Goal: Task Accomplishment & Management: Complete application form

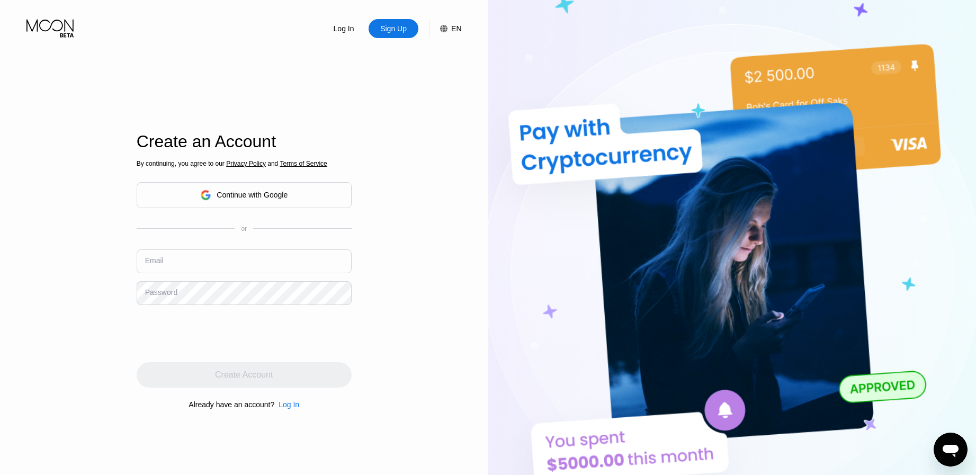
click at [225, 261] on input "text" at bounding box center [244, 261] width 215 height 24
click at [210, 269] on input "text" at bounding box center [244, 261] width 215 height 24
click at [240, 265] on input "text" at bounding box center [244, 261] width 215 height 24
paste input "[EMAIL_ADDRESS][DOMAIN_NAME]"
type input "[EMAIL_ADDRESS][DOMAIN_NAME]"
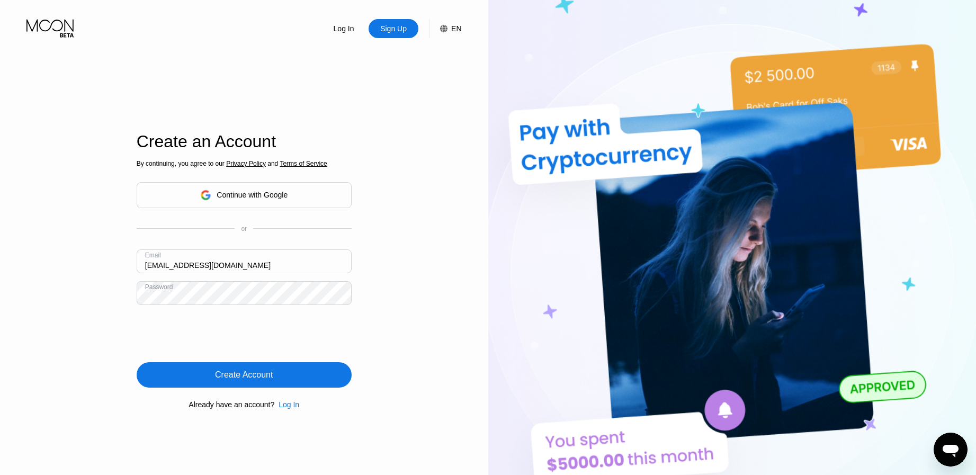
click at [326, 371] on div "Create Account" at bounding box center [244, 374] width 215 height 25
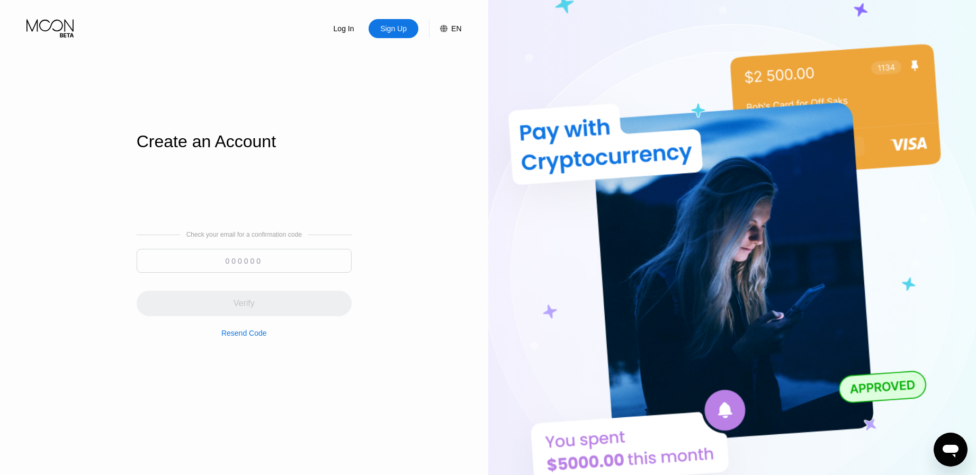
click at [281, 254] on input at bounding box center [244, 261] width 215 height 24
click at [267, 257] on input at bounding box center [244, 261] width 215 height 24
click at [245, 256] on input at bounding box center [244, 261] width 215 height 24
click at [250, 337] on div "Resend Code" at bounding box center [244, 333] width 46 height 8
click at [302, 259] on input at bounding box center [244, 261] width 215 height 24
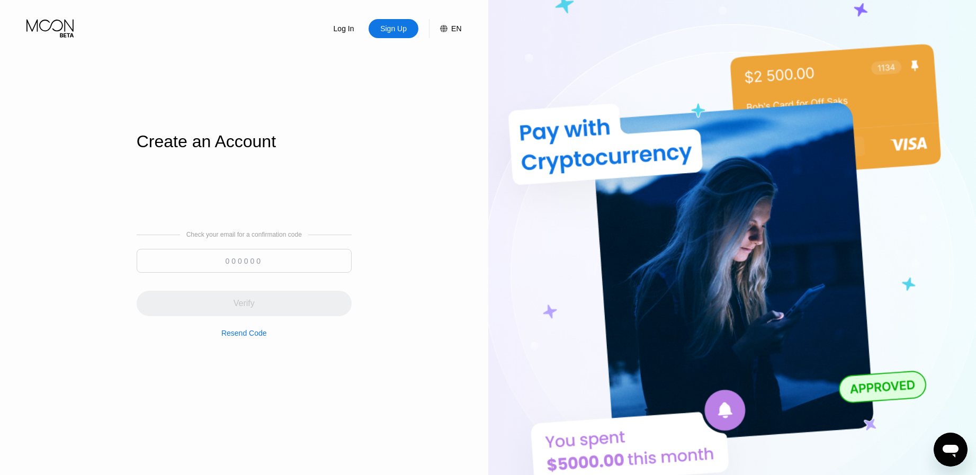
paste input "673776"
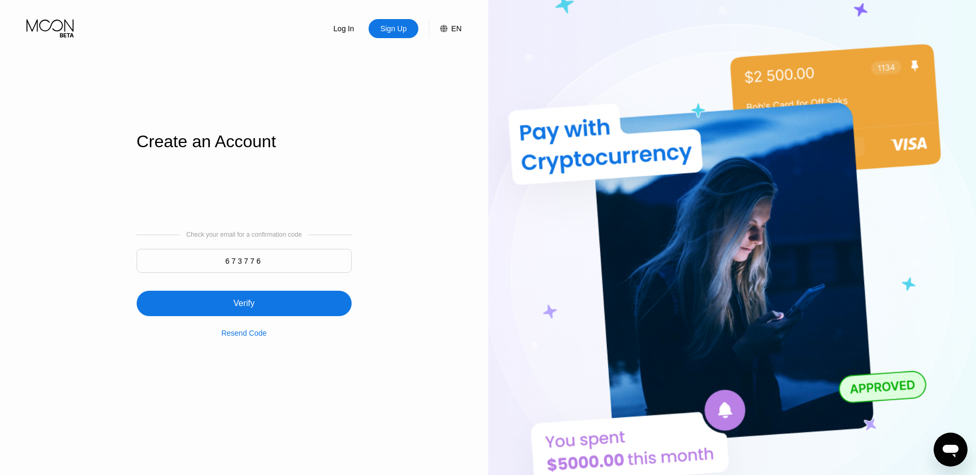
type input "673776"
click at [330, 301] on div "Verify" at bounding box center [244, 303] width 215 height 25
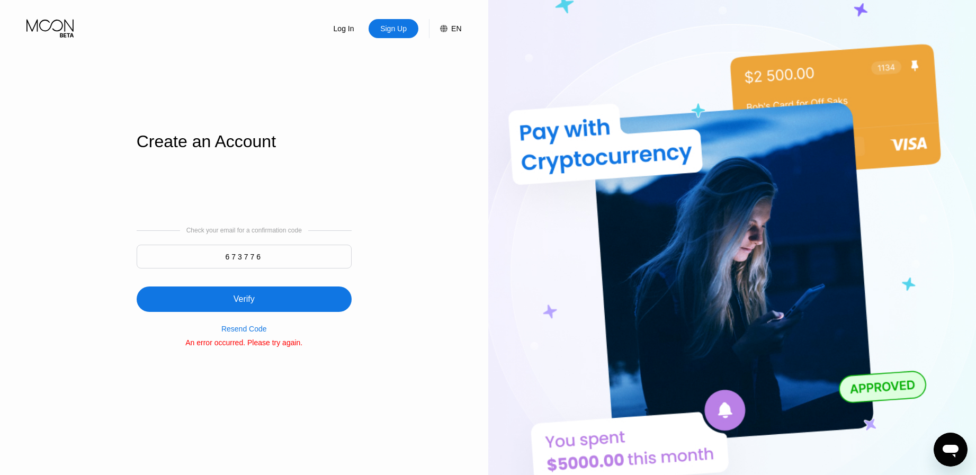
click at [208, 256] on input "673776" at bounding box center [244, 257] width 215 height 24
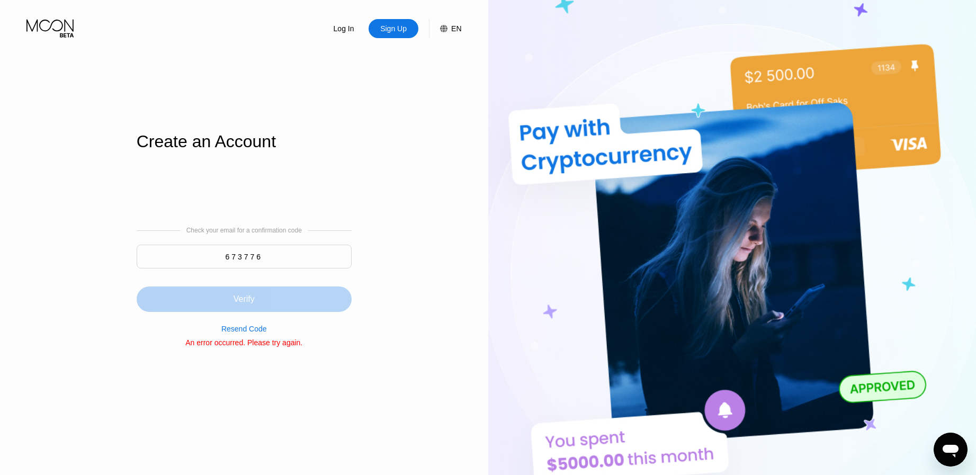
click at [211, 304] on div "Verify" at bounding box center [244, 298] width 215 height 25
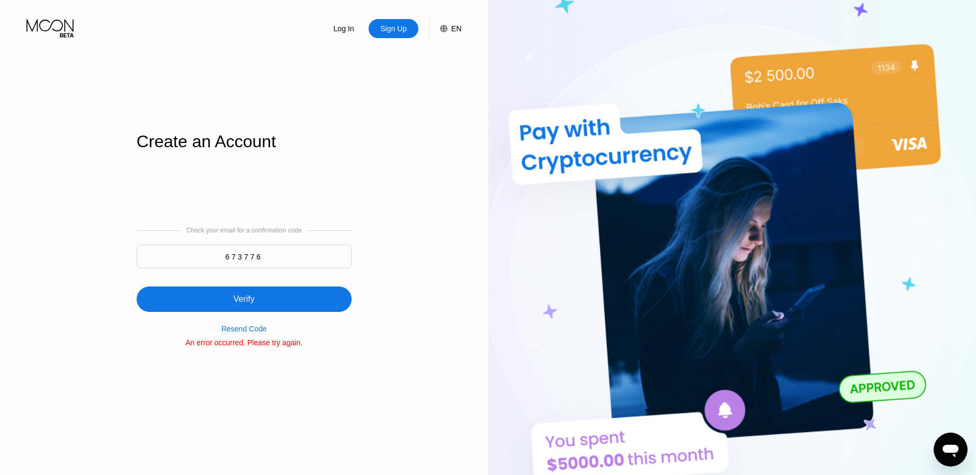
click at [248, 333] on div "Resend Code" at bounding box center [244, 329] width 46 height 8
click at [386, 33] on div "Sign Up" at bounding box center [393, 28] width 29 height 11
click at [58, 23] on icon at bounding box center [50, 28] width 49 height 19
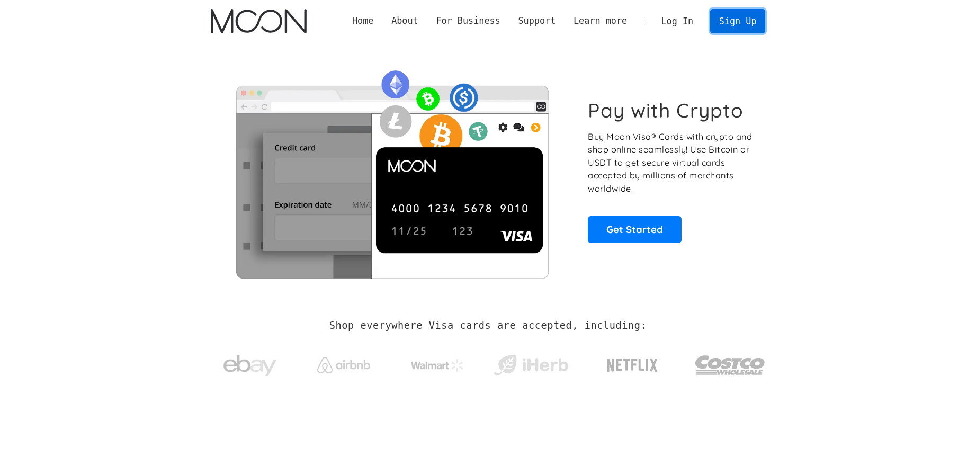
click at [743, 15] on link "Sign Up" at bounding box center [737, 21] width 55 height 24
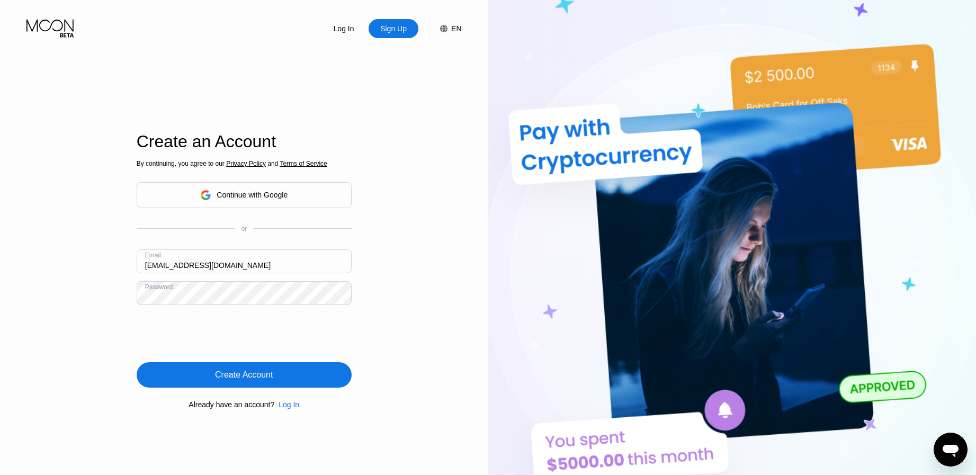
click at [219, 265] on input "[EMAIL_ADDRESS][DOMAIN_NAME]" at bounding box center [244, 261] width 215 height 24
paste input "[EMAIL_ADDRESS]"
type input "[EMAIL_ADDRESS][DOMAIN_NAME]"
click at [435, 293] on div "Log In Sign Up EN Language Select an item Save Create an Account By continuing,…" at bounding box center [244, 261] width 488 height 523
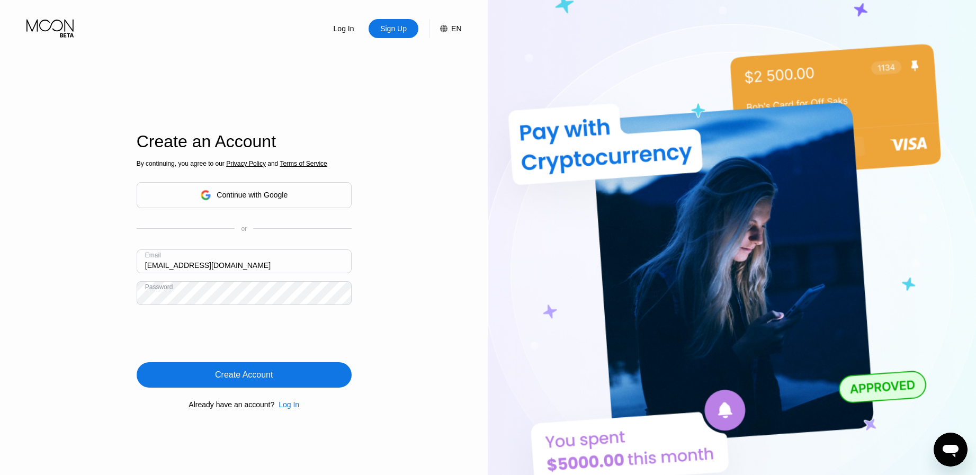
click at [297, 375] on div "Create Account" at bounding box center [244, 374] width 215 height 25
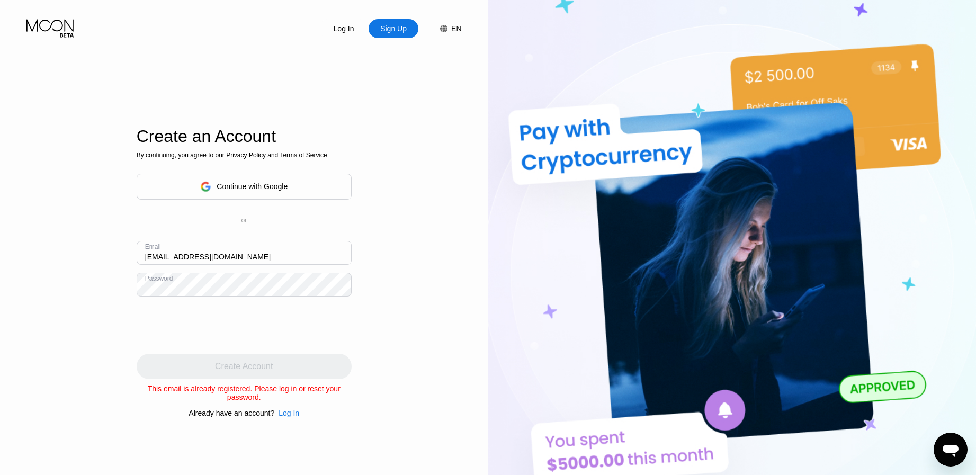
click at [287, 417] on div "Log In" at bounding box center [289, 413] width 21 height 8
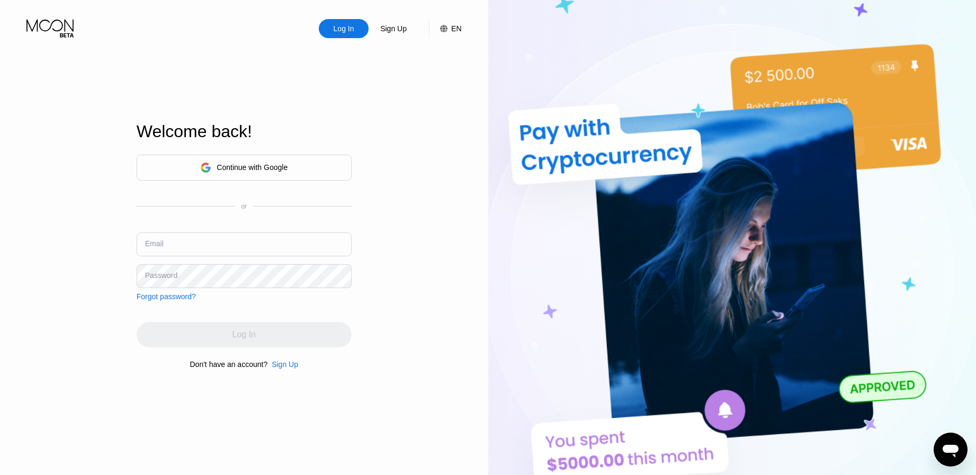
click at [279, 168] on div "Continue with Google" at bounding box center [252, 167] width 71 height 8
click at [44, 23] on icon at bounding box center [50, 28] width 49 height 19
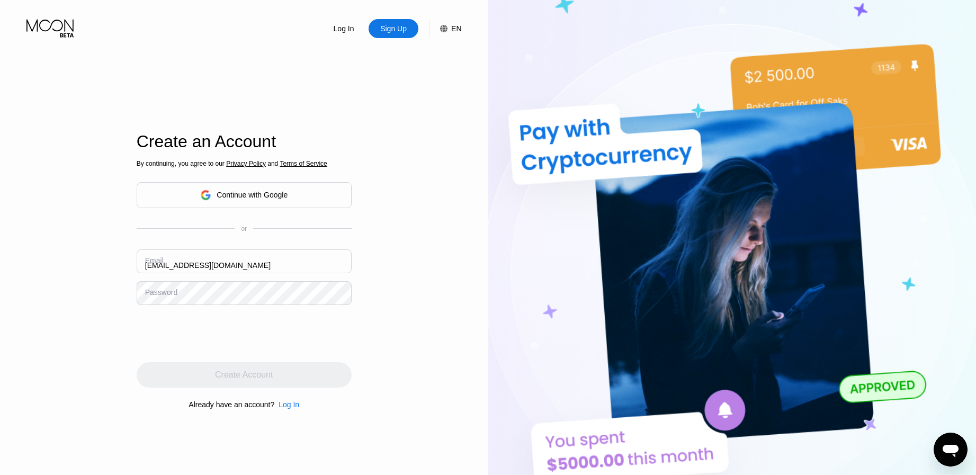
click at [199, 271] on input "[EMAIL_ADDRESS][DOMAIN_NAME]" at bounding box center [244, 261] width 215 height 24
click at [219, 262] on input "itservice9241@gmail.com" at bounding box center [244, 261] width 215 height 24
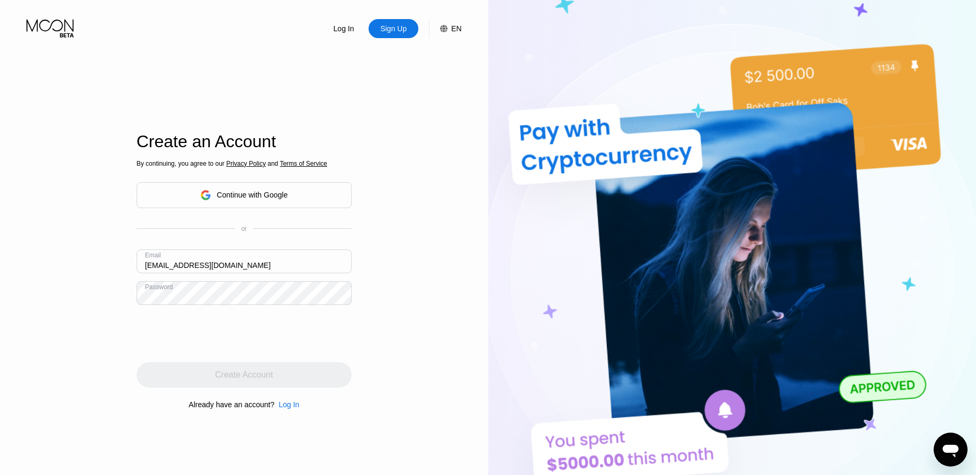
click at [219, 262] on input "itservice9241@gmail.com" at bounding box center [244, 261] width 215 height 24
type input "itservice9241@gmail.com"
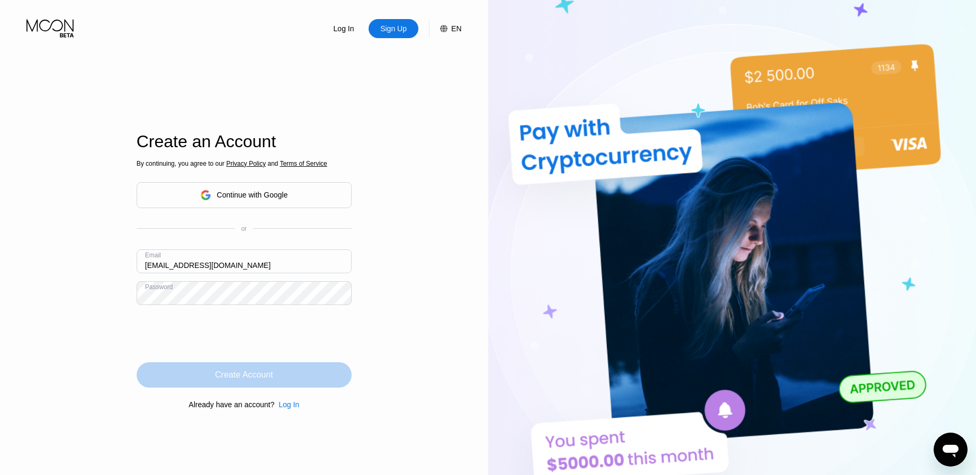
click at [225, 374] on div "Create Account" at bounding box center [244, 375] width 58 height 11
